Goal: Task Accomplishment & Management: Manage account settings

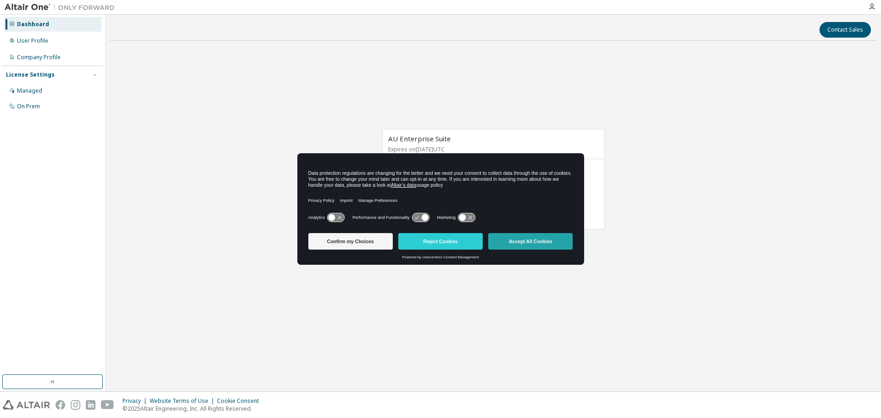
click at [521, 242] on button "Accept All Cookies" at bounding box center [530, 241] width 84 height 17
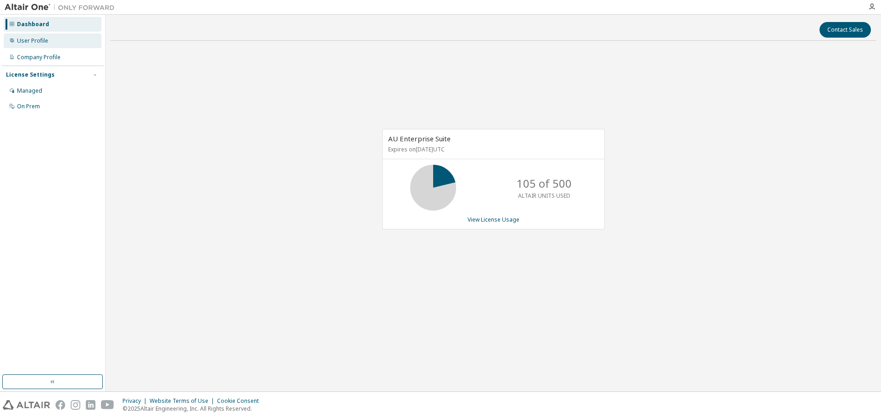
click at [56, 47] on div "User Profile" at bounding box center [53, 40] width 98 height 15
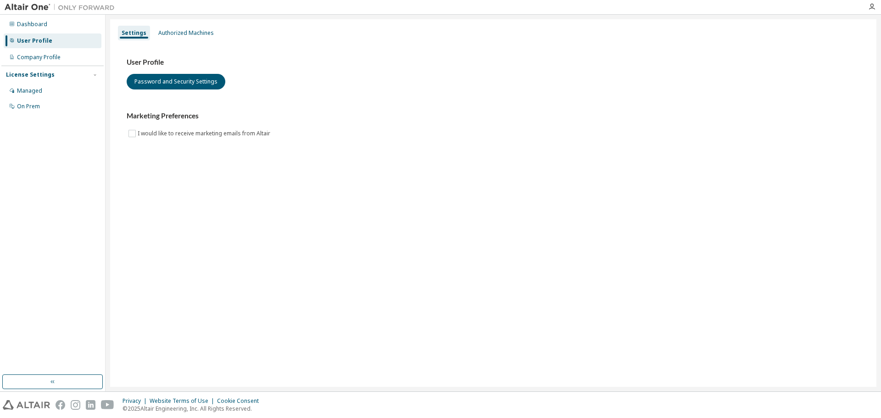
click at [40, 7] on img at bounding box center [62, 7] width 115 height 9
click at [48, 59] on div "Company Profile" at bounding box center [39, 57] width 44 height 7
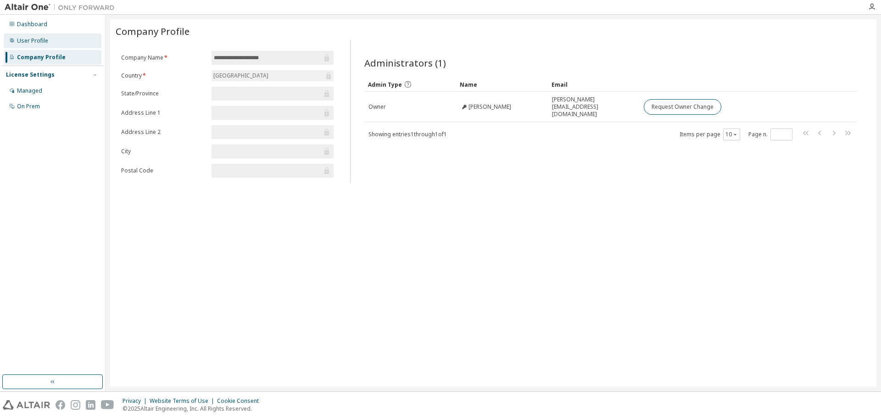
click at [46, 39] on div "User Profile" at bounding box center [32, 40] width 31 height 7
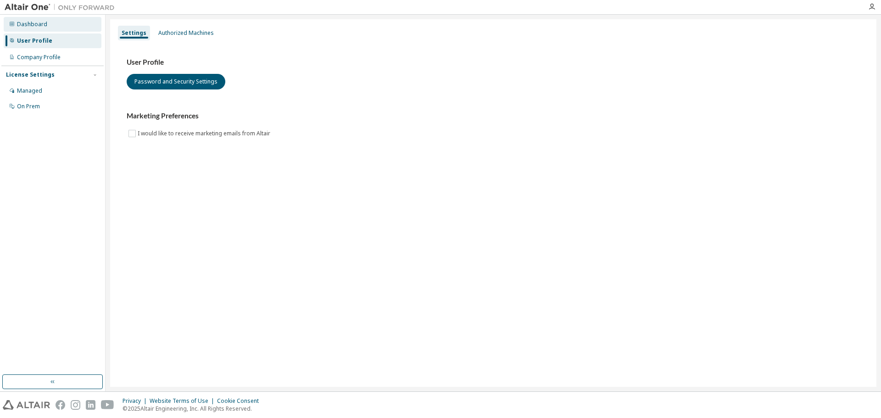
click at [59, 24] on div "Dashboard" at bounding box center [53, 24] width 98 height 15
click at [174, 80] on button "Password and Security Settings" at bounding box center [176, 82] width 99 height 16
click at [59, 59] on div "Company Profile" at bounding box center [39, 57] width 44 height 7
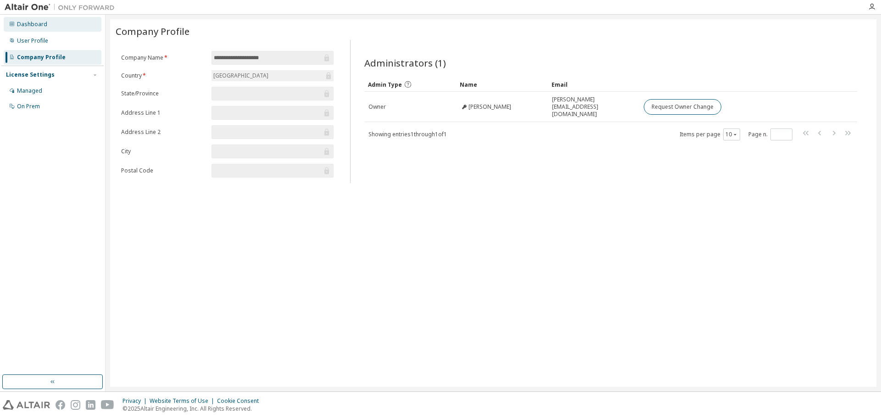
click at [42, 27] on div "Dashboard" at bounding box center [32, 24] width 30 height 7
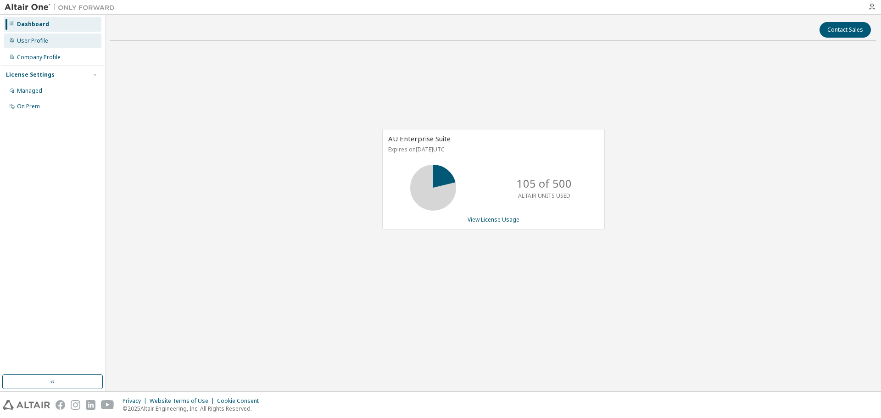
click at [39, 39] on div "User Profile" at bounding box center [32, 40] width 31 height 7
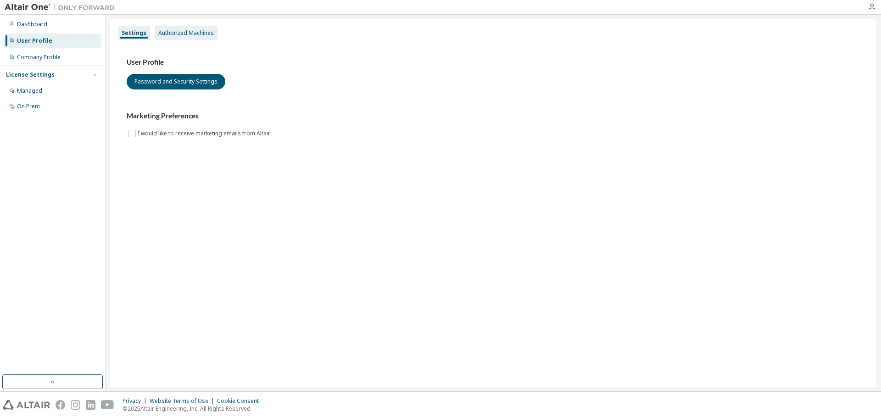
click at [170, 31] on div "Authorized Machines" at bounding box center [185, 32] width 55 height 7
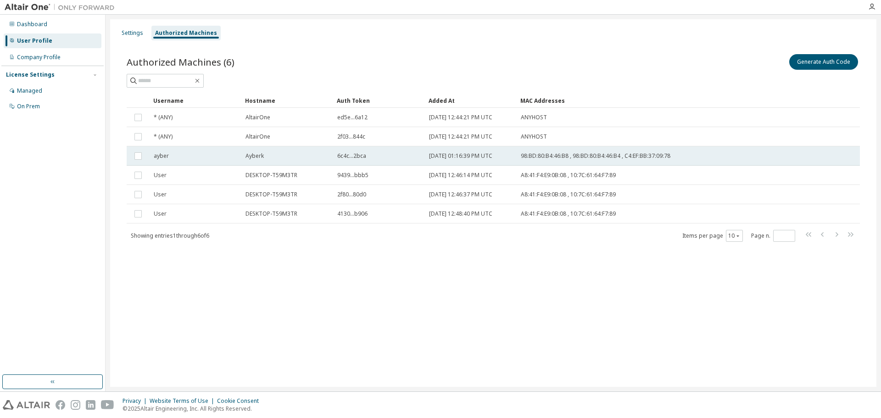
click at [161, 156] on span "ayber" at bounding box center [161, 155] width 15 height 7
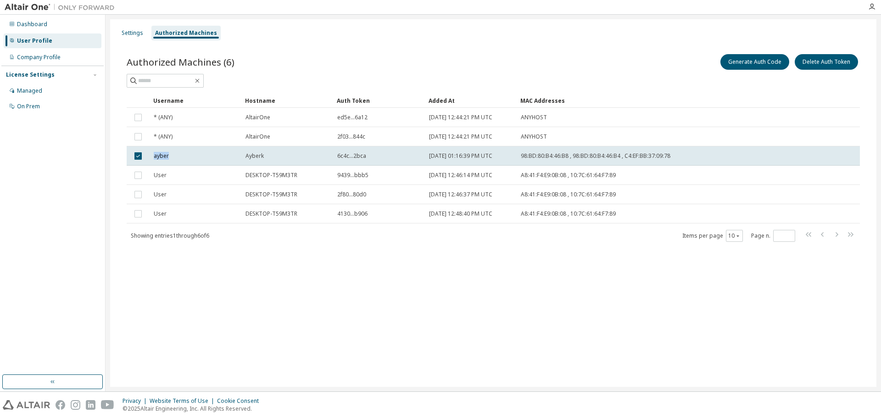
click at [161, 156] on span "ayber" at bounding box center [161, 155] width 15 height 7
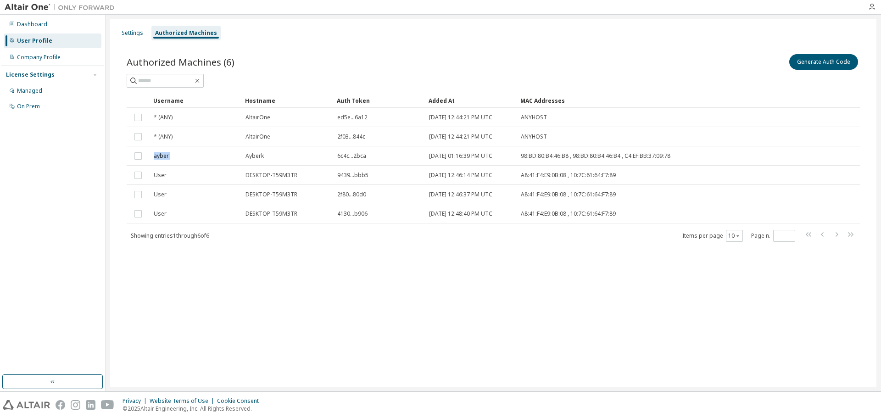
click at [161, 156] on span "ayber" at bounding box center [161, 155] width 15 height 7
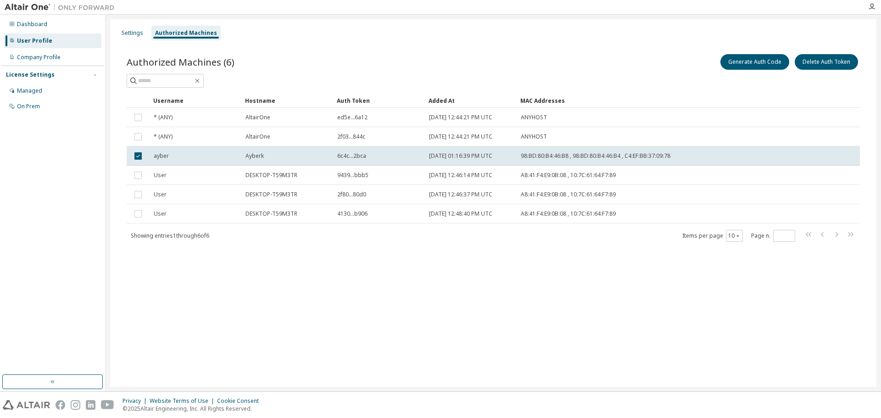
click at [161, 156] on span "ayber" at bounding box center [161, 155] width 15 height 7
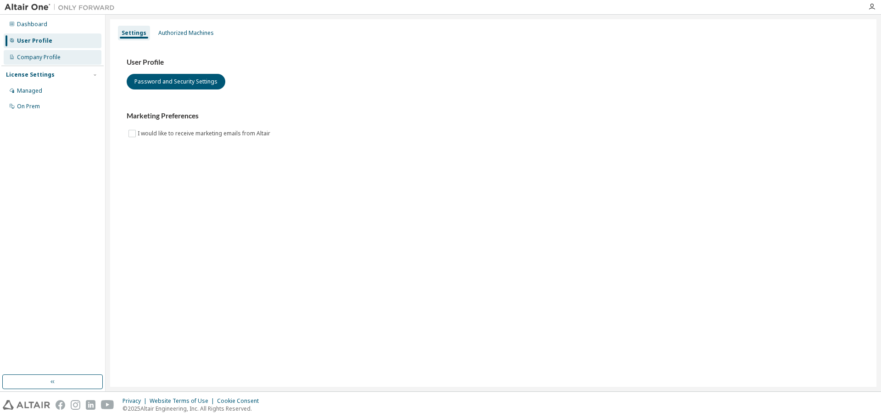
click at [47, 61] on div "Company Profile" at bounding box center [39, 57] width 44 height 7
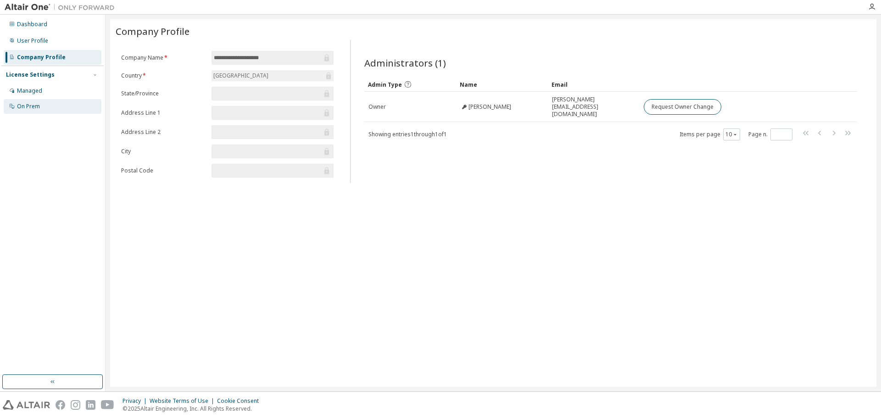
click at [37, 105] on div "On Prem" at bounding box center [28, 106] width 23 height 7
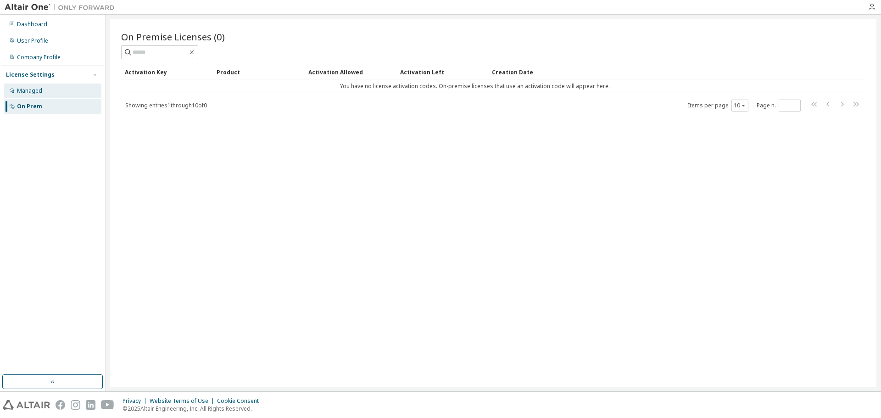
click at [49, 91] on div "Managed" at bounding box center [53, 90] width 98 height 15
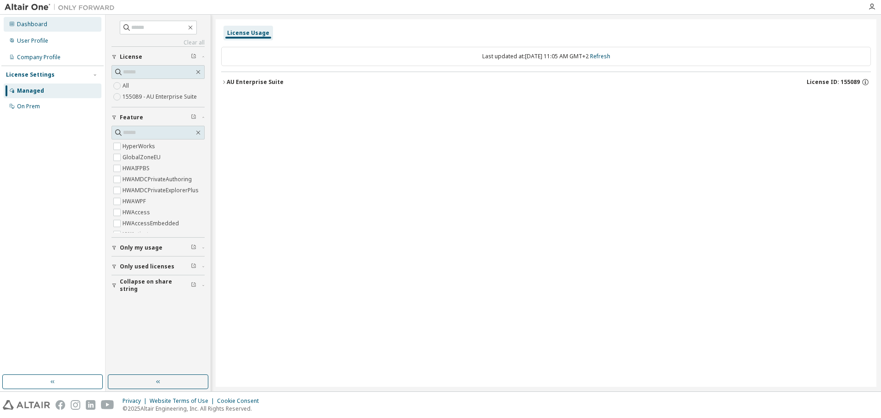
click at [58, 30] on div "Dashboard" at bounding box center [53, 24] width 98 height 15
